Goal: Check status: Check status

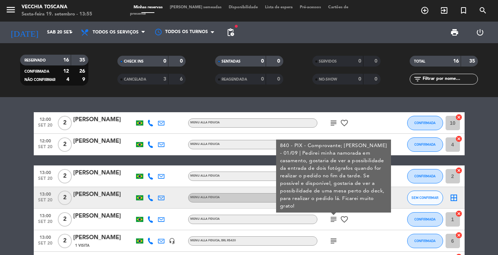
click at [151, 243] on icon at bounding box center [150, 240] width 6 height 6
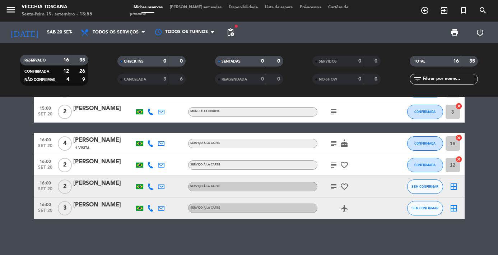
scroll to position [278, 0]
click at [231, 35] on span "pending_actions" at bounding box center [230, 32] width 9 height 9
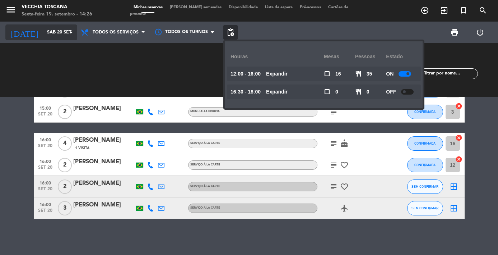
click at [48, 30] on input "Sáb 20 set" at bounding box center [73, 32] width 61 height 12
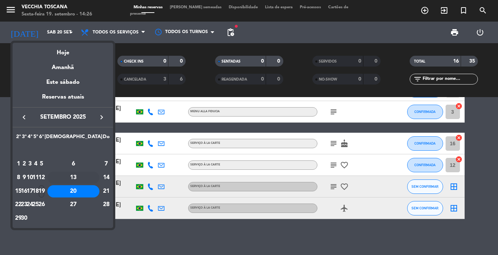
click at [89, 176] on div "13" at bounding box center [73, 177] width 52 height 12
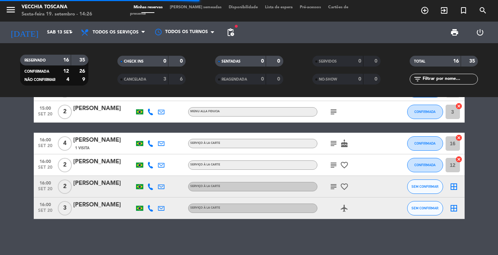
scroll to position [0, 0]
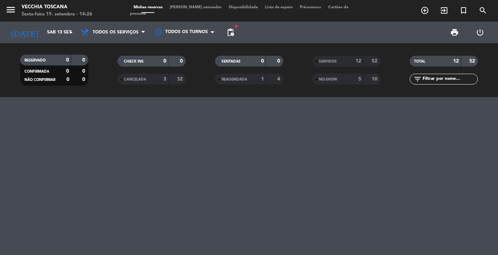
click at [329, 63] on span "SERVIDOS" at bounding box center [328, 62] width 18 height 4
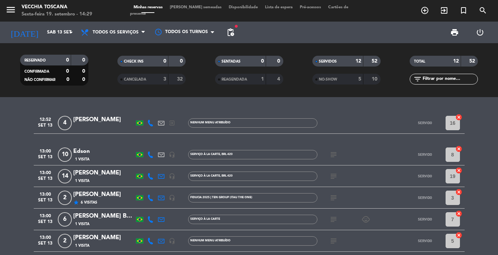
click at [152, 123] on icon at bounding box center [150, 123] width 6 height 6
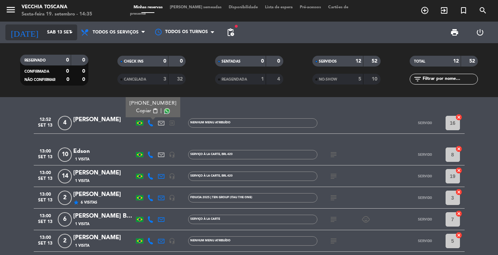
click at [43, 31] on input "Sáb 13 set" at bounding box center [73, 32] width 61 height 12
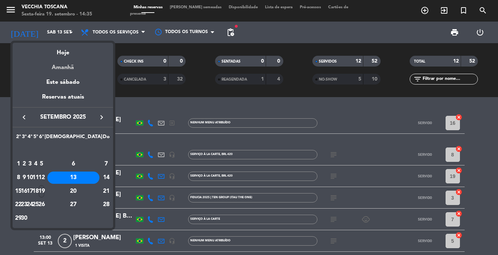
click at [62, 57] on div "Amanhã" at bounding box center [63, 64] width 101 height 15
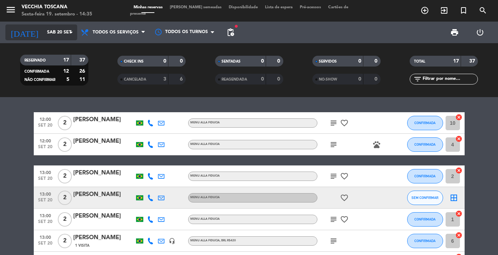
click at [43, 28] on input "Sáb 20 set" at bounding box center [73, 32] width 61 height 12
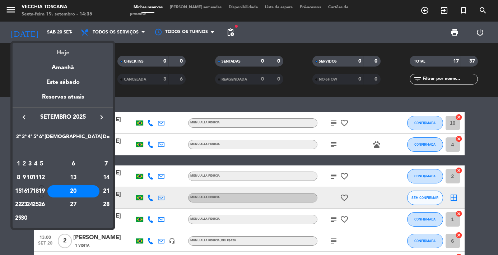
click at [64, 55] on div "Hoje" at bounding box center [63, 50] width 101 height 15
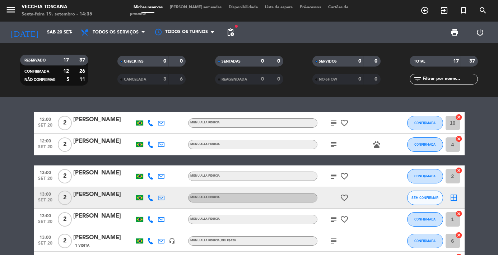
type input "[DATE]"
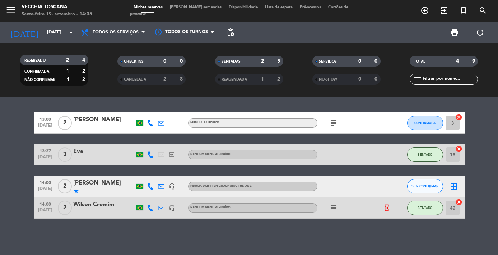
click at [74, 190] on icon "star" at bounding box center [76, 191] width 6 height 6
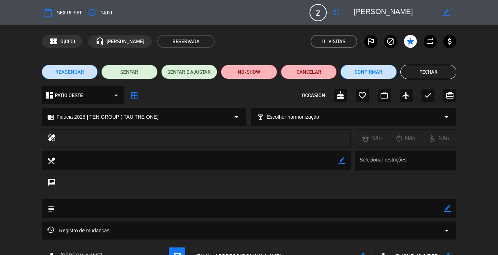
click at [422, 69] on button "Fechar" at bounding box center [428, 72] width 56 height 14
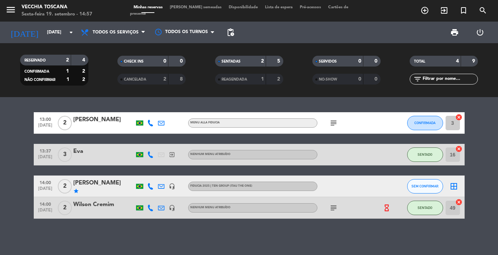
click at [338, 124] on span "subject" at bounding box center [333, 122] width 11 height 9
click at [333, 123] on icon "subject" at bounding box center [333, 122] width 9 height 9
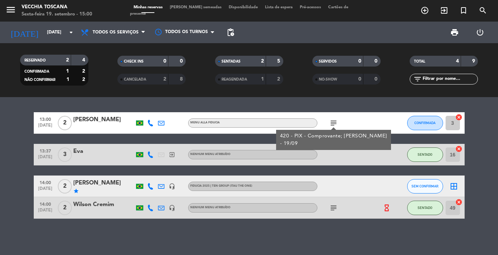
click at [149, 123] on icon at bounding box center [150, 123] width 6 height 6
